Goal: Find specific page/section: Find specific page/section

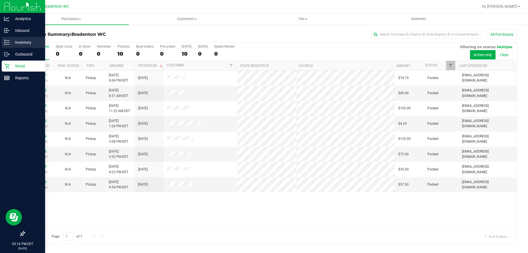
click at [24, 41] on p "Inventory" at bounding box center [26, 42] width 33 height 7
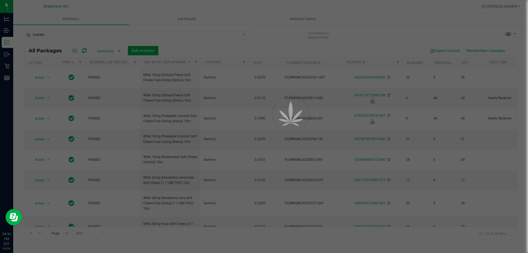
scroll to position [9, 0]
